Goal: Task Accomplishment & Management: Use online tool/utility

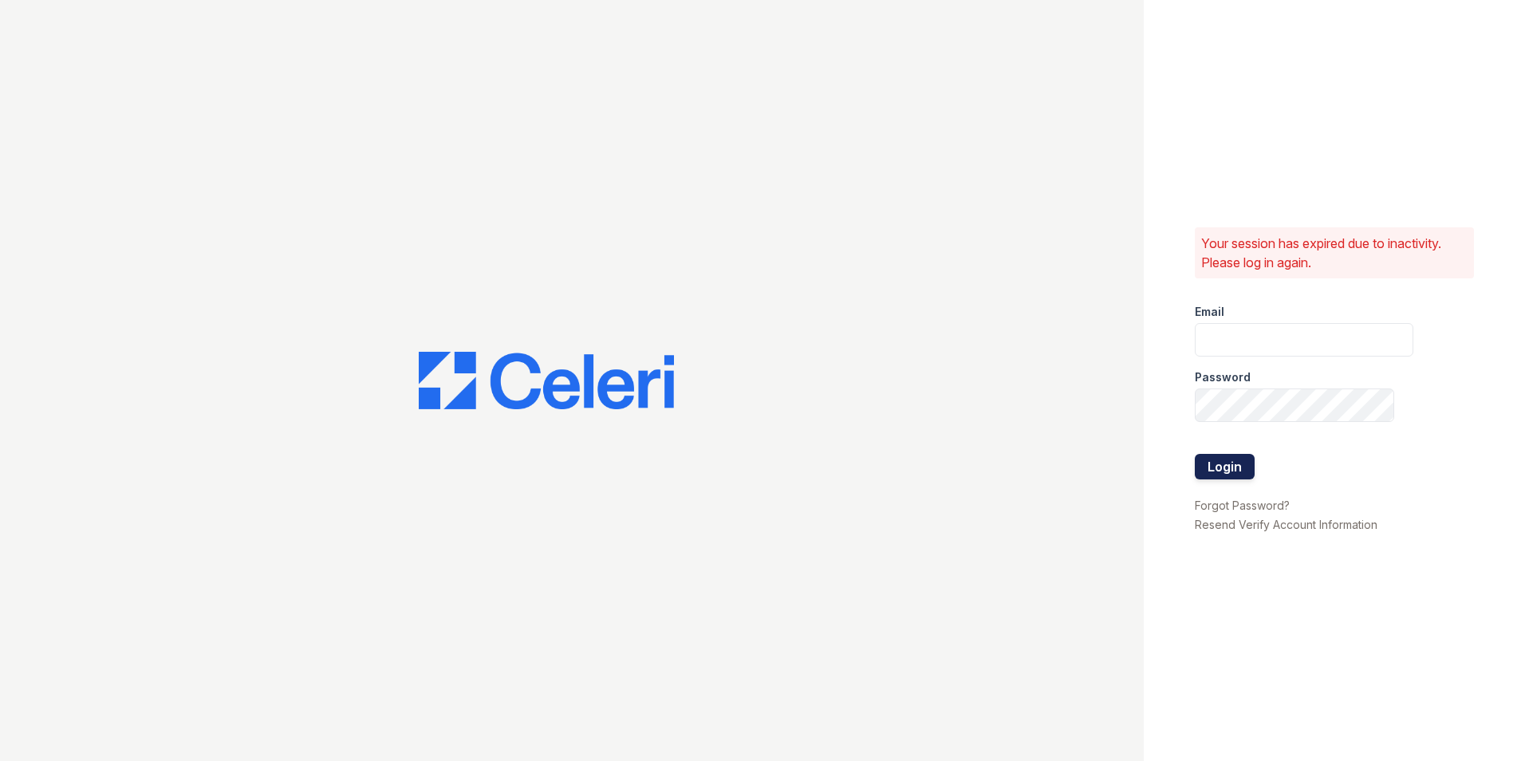
type input "[EMAIL_ADDRESS][DOMAIN_NAME]"
click at [1223, 460] on button "Login" at bounding box center [1225, 467] width 60 height 26
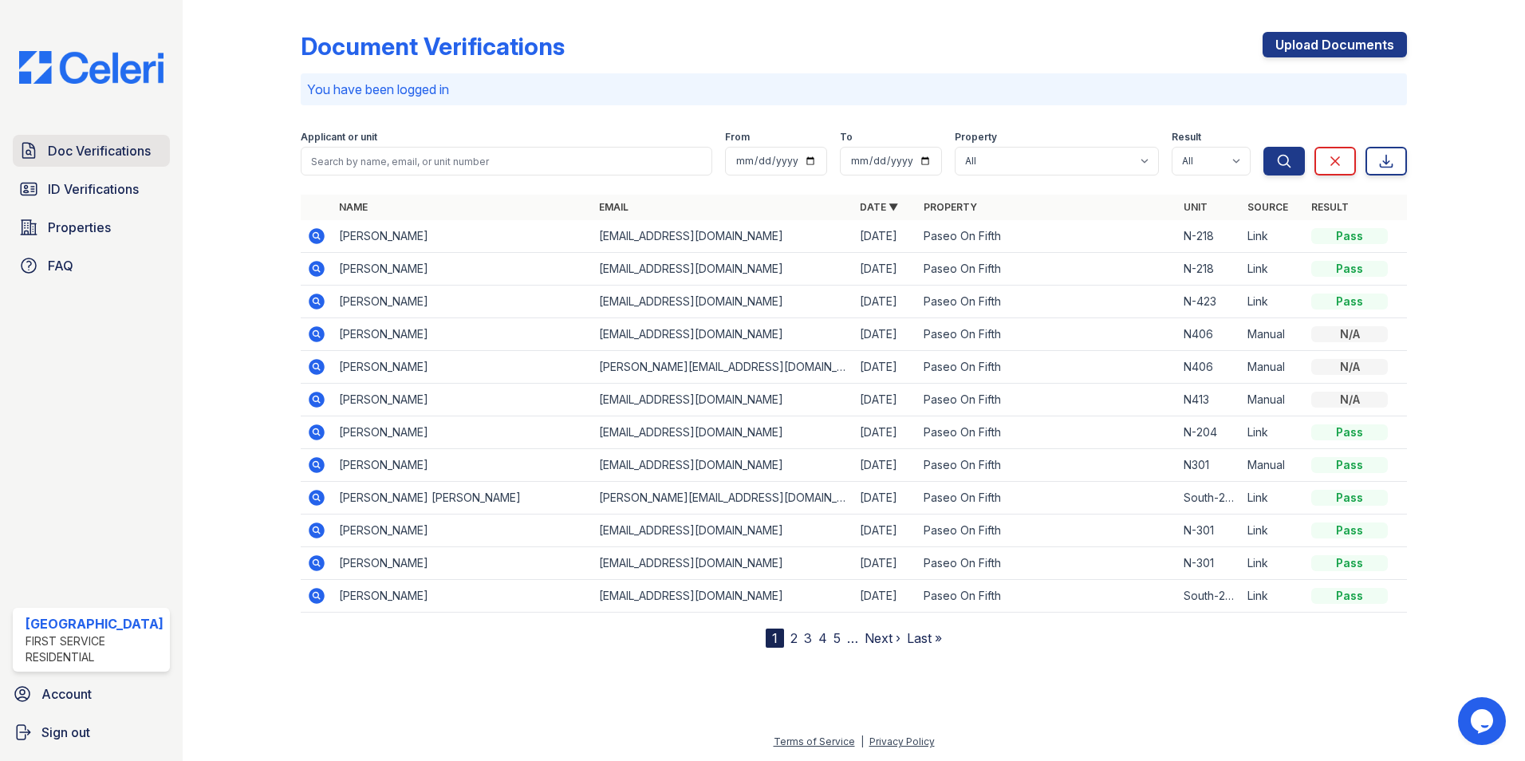
click at [95, 151] on span "Doc Verifications" at bounding box center [99, 150] width 103 height 19
